Goal: Transaction & Acquisition: Purchase product/service

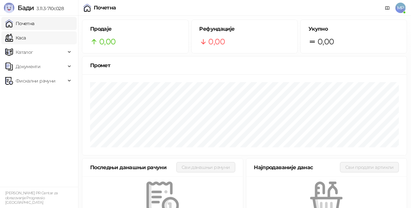
click at [26, 35] on link "Каса" at bounding box center [15, 37] width 21 height 13
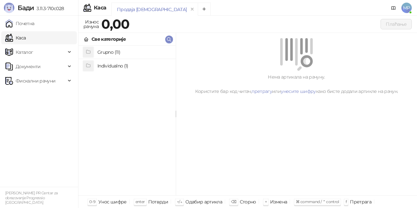
click at [104, 52] on h4 "Grupno (11)" at bounding box center [133, 52] width 73 height 10
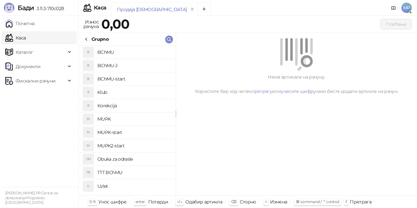
click at [128, 63] on h4 "BChMU-J" at bounding box center [133, 65] width 73 height 10
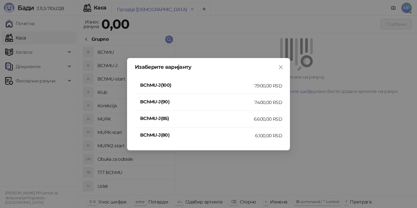
click at [271, 81] on li "BChMU-J(100) 7.900,00 RSD" at bounding box center [208, 86] width 147 height 17
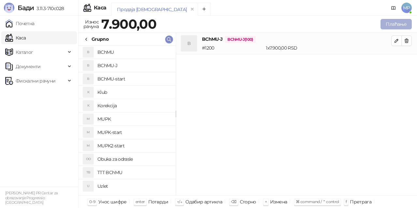
click at [391, 22] on button "Плаћање" at bounding box center [395, 24] width 31 height 10
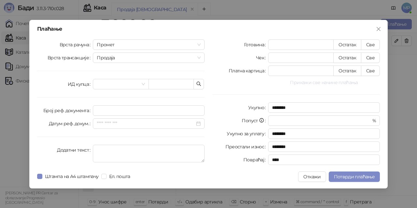
click at [355, 83] on button "Прикажи све начине плаћања" at bounding box center [324, 82] width 112 height 8
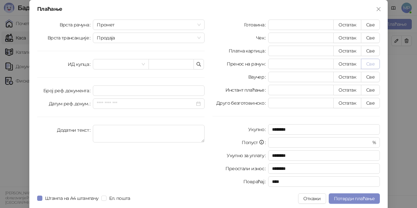
click at [374, 63] on button "Све" at bounding box center [370, 64] width 19 height 10
type input "****"
click at [362, 199] on span "Потврди плаћање" at bounding box center [354, 198] width 41 height 6
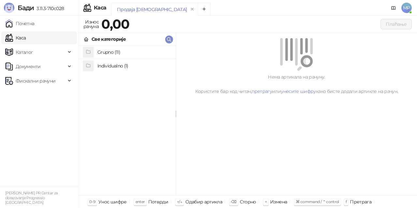
click at [137, 51] on h4 "Grupno (11)" at bounding box center [133, 52] width 73 height 10
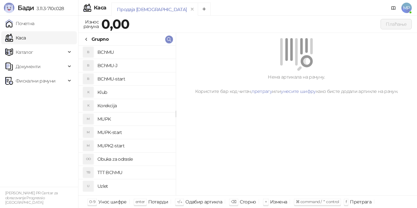
click at [134, 118] on h4 "MUPK" at bounding box center [133, 119] width 73 height 10
click at [124, 75] on h4 "BChMU-start" at bounding box center [133, 79] width 73 height 10
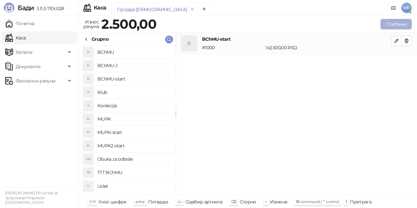
click at [404, 26] on button "Плаћање" at bounding box center [395, 24] width 31 height 10
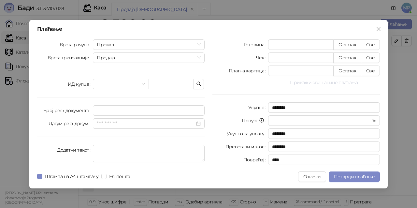
click at [315, 80] on button "Прикажи све начине плаћања" at bounding box center [324, 82] width 112 height 8
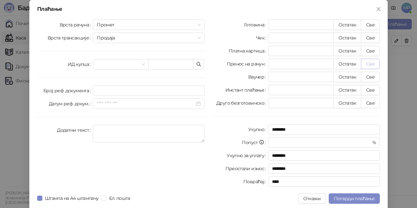
click at [369, 63] on button "Све" at bounding box center [370, 64] width 19 height 10
type input "****"
click at [358, 200] on span "Потврди плаћање" at bounding box center [354, 198] width 41 height 6
